Goal: Task Accomplishment & Management: Use online tool/utility

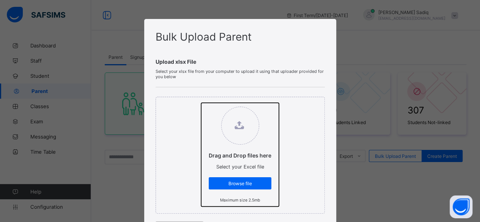
type input "**********"
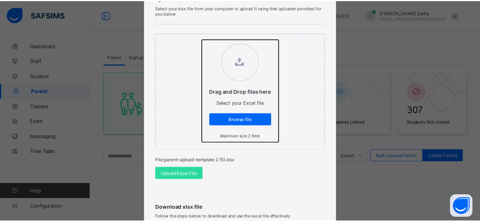
scroll to position [65, 0]
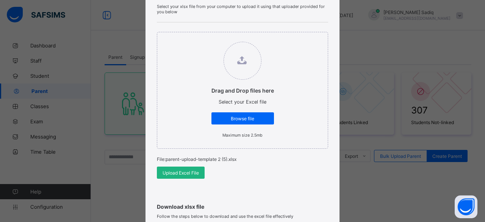
click at [192, 174] on span "Upload Excel File" at bounding box center [181, 173] width 36 height 6
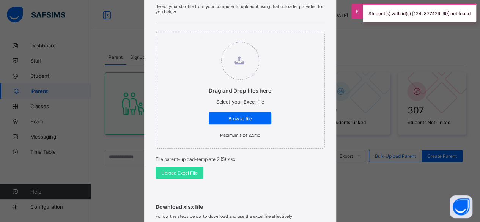
click at [460, 19] on div "Student(s) with id(s) [124, 377429, 99] not found" at bounding box center [419, 13] width 113 height 18
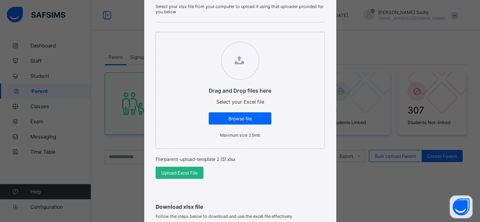
click at [187, 172] on span "Upload Excel File" at bounding box center [179, 173] width 36 height 6
click at [186, 167] on div "Upload Excel File" at bounding box center [179, 172] width 48 height 12
click at [185, 173] on span "Upload Excel File" at bounding box center [179, 173] width 36 height 6
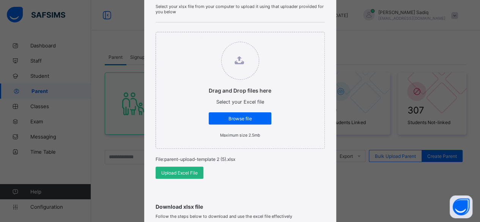
click at [189, 173] on span "Upload Excel File" at bounding box center [179, 173] width 36 height 6
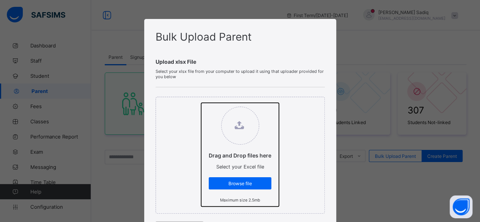
type input "**********"
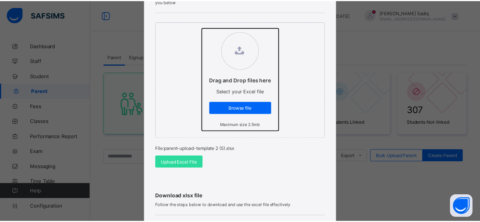
scroll to position [87, 0]
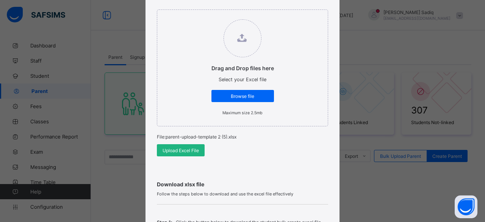
click at [180, 149] on span "Upload Excel File" at bounding box center [181, 151] width 36 height 6
